Goal: Transaction & Acquisition: Purchase product/service

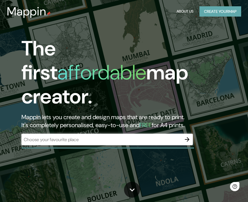
click at [227, 9] on button "Create your map" at bounding box center [220, 11] width 42 height 11
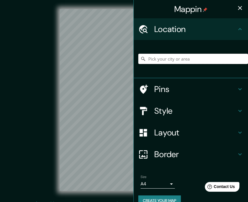
click at [189, 57] on input "Pick your city or area" at bounding box center [193, 59] width 110 height 10
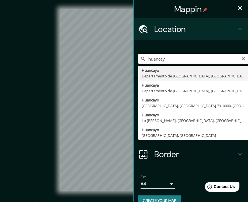
type input "Huancayo, [GEOGRAPHIC_DATA], [GEOGRAPHIC_DATA]"
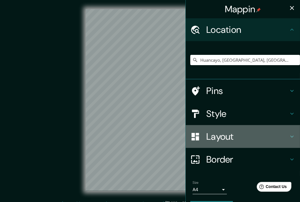
click at [223, 140] on h4 "Layout" at bounding box center [247, 136] width 82 height 11
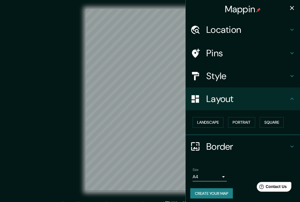
click at [233, 141] on h4 "Border" at bounding box center [247, 146] width 82 height 11
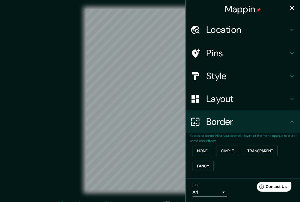
click at [232, 95] on h4 "Layout" at bounding box center [247, 98] width 82 height 11
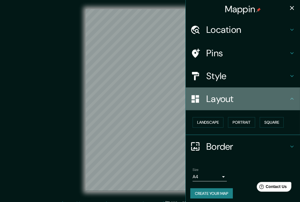
click at [232, 96] on h4 "Layout" at bounding box center [247, 98] width 82 height 11
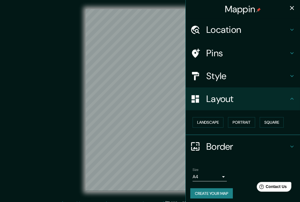
click at [252, 99] on icon at bounding box center [291, 99] width 3 height 2
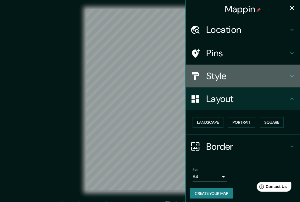
drag, startPoint x: 284, startPoint y: 75, endPoint x: 288, endPoint y: 76, distance: 3.8
click at [252, 76] on icon at bounding box center [292, 76] width 7 height 7
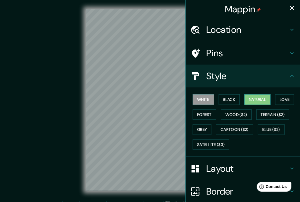
click at [252, 101] on button "Natural" at bounding box center [257, 99] width 26 height 11
click at [252, 9] on icon "button" at bounding box center [292, 8] width 7 height 7
